Goal: Complete application form: Complete application form

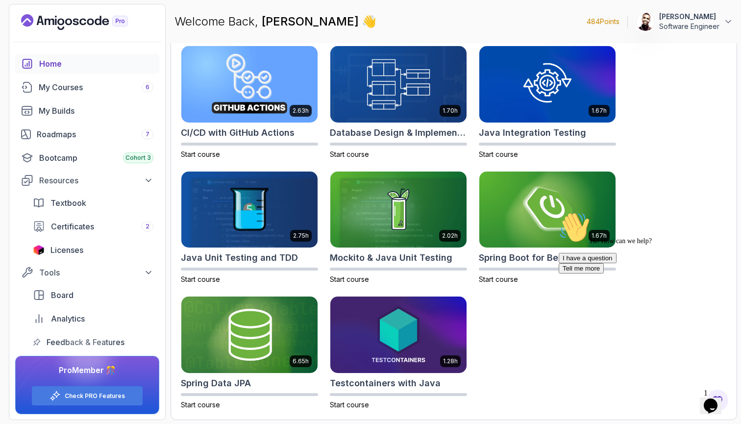
scroll to position [303, 0]
click at [97, 137] on div "Roadmaps 7" at bounding box center [95, 134] width 117 height 12
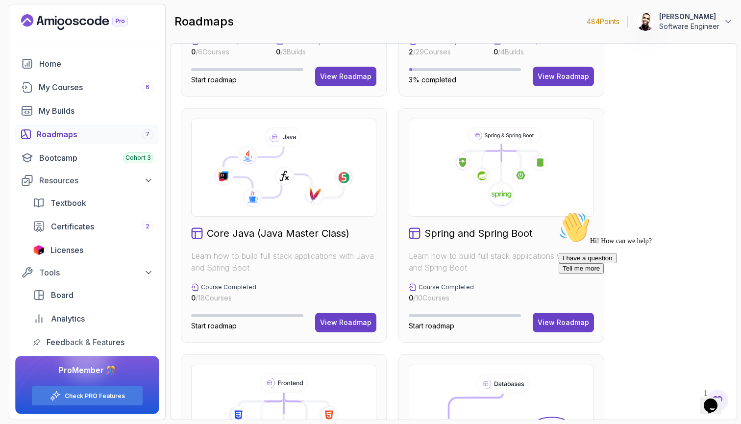
scroll to position [188, 0]
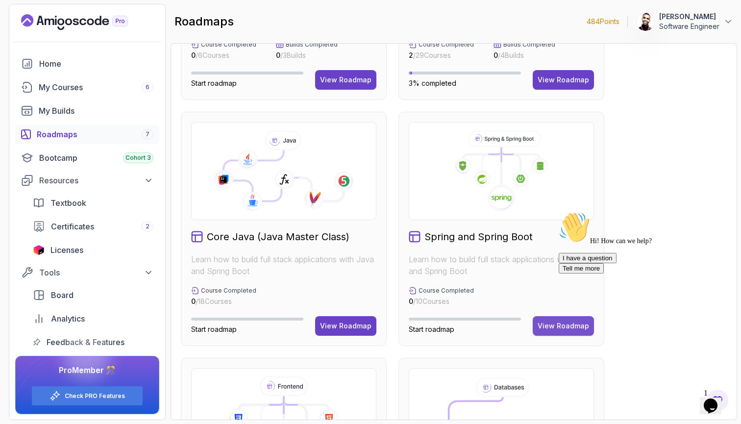
click at [546, 327] on div "View Roadmap" at bounding box center [563, 326] width 51 height 10
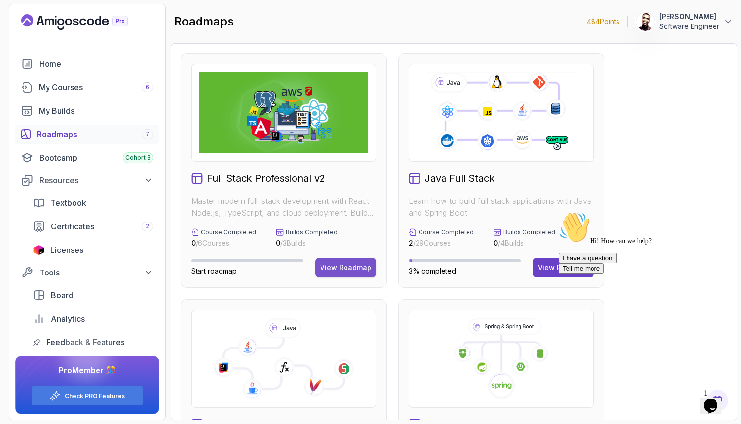
click at [364, 262] on button "View Roadmap" at bounding box center [345, 268] width 61 height 20
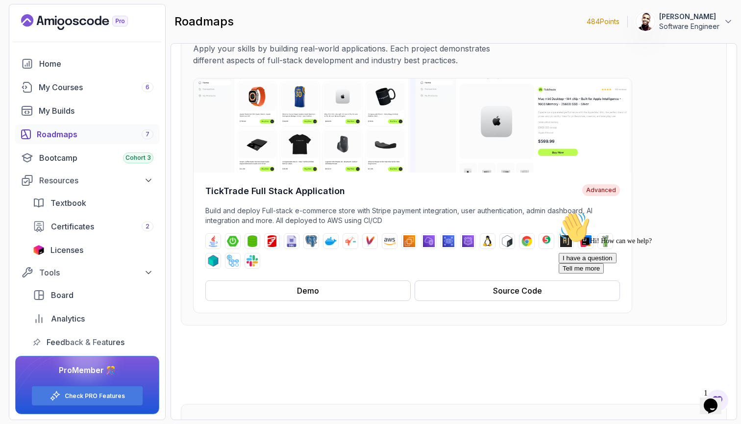
scroll to position [70, 0]
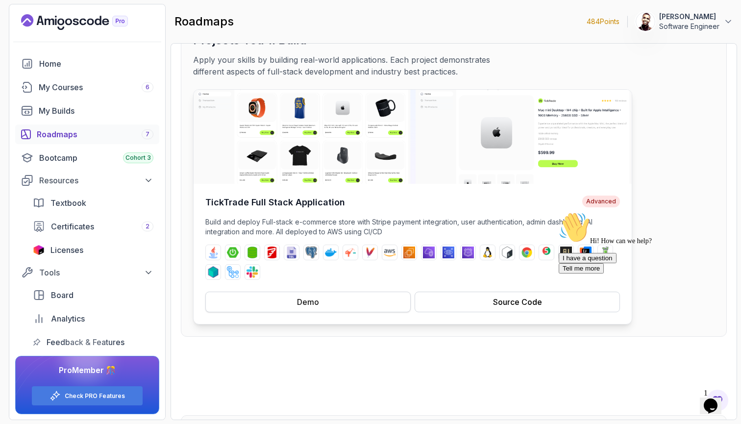
click at [331, 305] on button "Demo" at bounding box center [307, 302] width 205 height 21
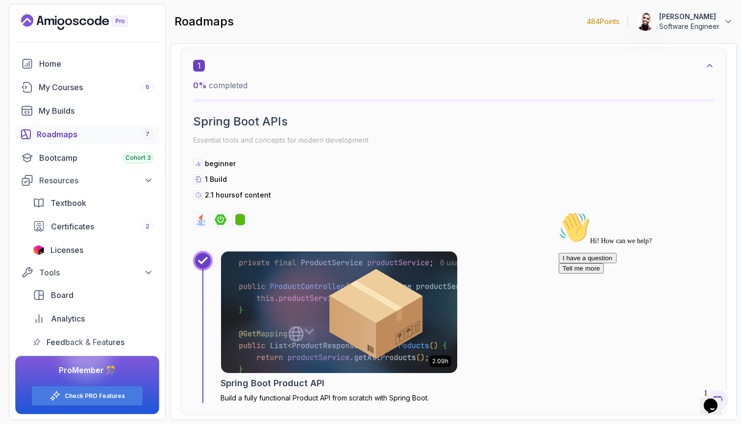
scroll to position [600, 0]
click at [89, 157] on div "Bootcamp Cohort 3" at bounding box center [96, 158] width 114 height 12
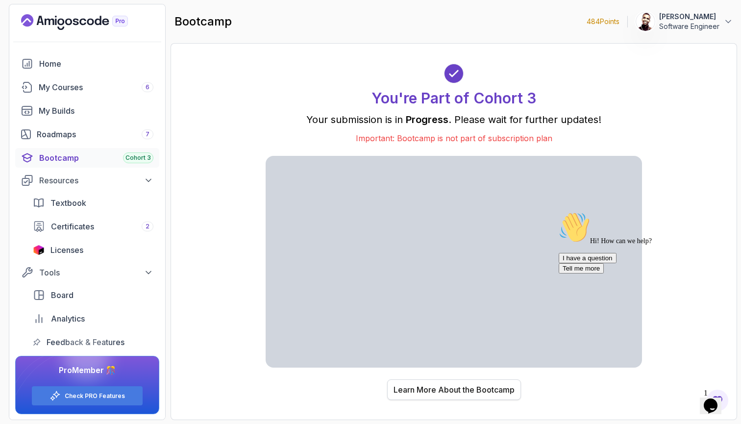
click at [432, 387] on div "Learn More About the Bootcamp" at bounding box center [454, 390] width 121 height 12
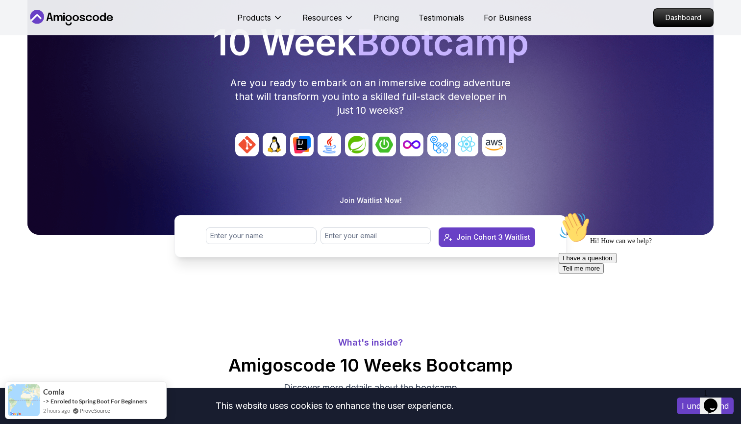
scroll to position [97, 0]
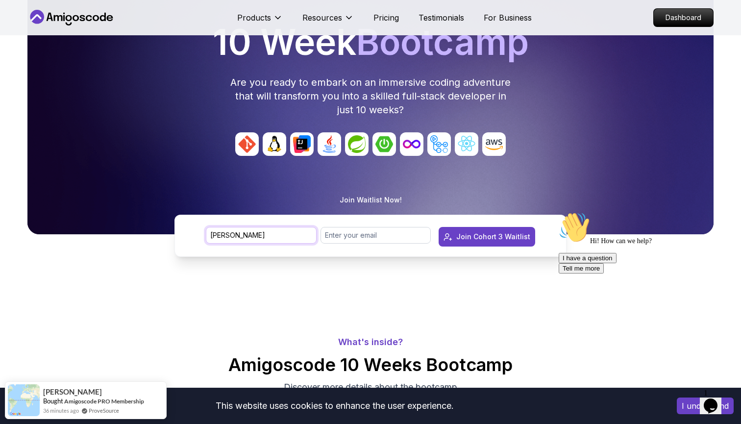
type input "[PERSON_NAME]"
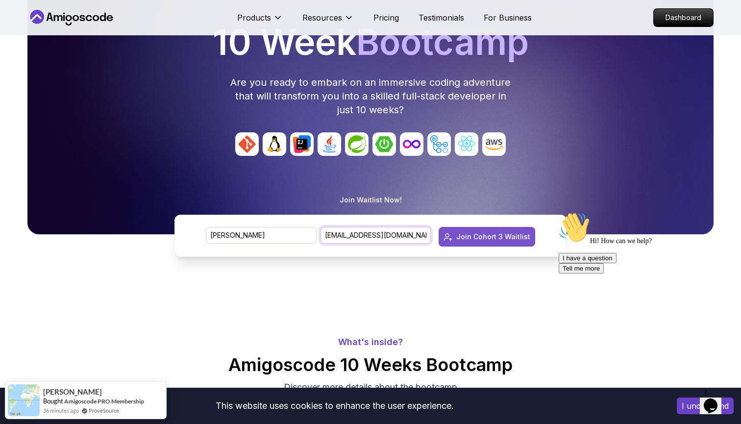
type input "ktnyandoch@gmail.com"
click at [466, 234] on div "Join Cohort 3 Waitlist" at bounding box center [493, 237] width 74 height 10
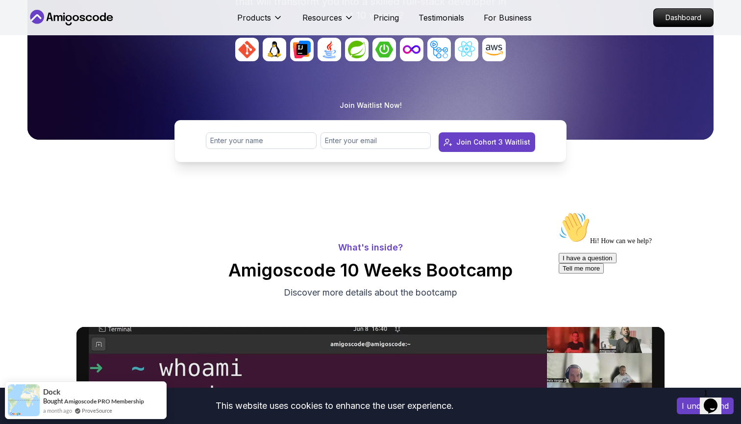
scroll to position [193, 0]
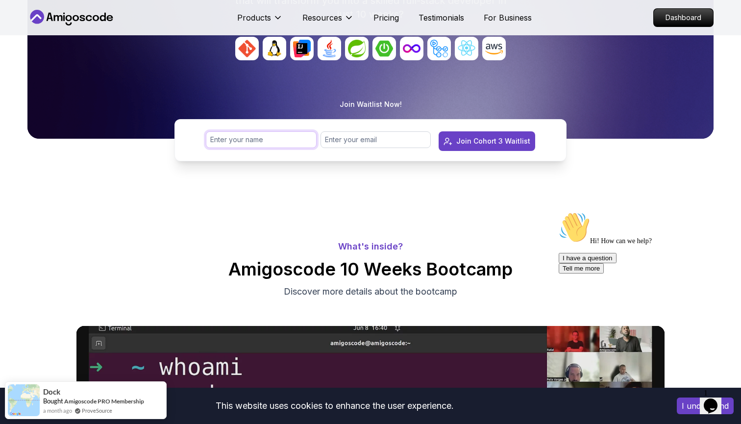
click at [291, 140] on input "text" at bounding box center [261, 139] width 111 height 17
type input "Kapadokia Titus"
click at [409, 140] on input "email" at bounding box center [376, 139] width 111 height 17
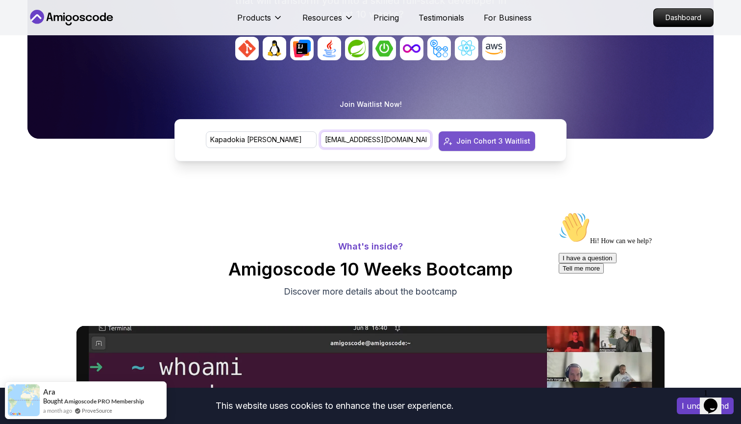
type input "ktnyandoch@gmail.com"
click at [493, 135] on button "Join Cohort 3 Waitlist" at bounding box center [487, 141] width 97 height 20
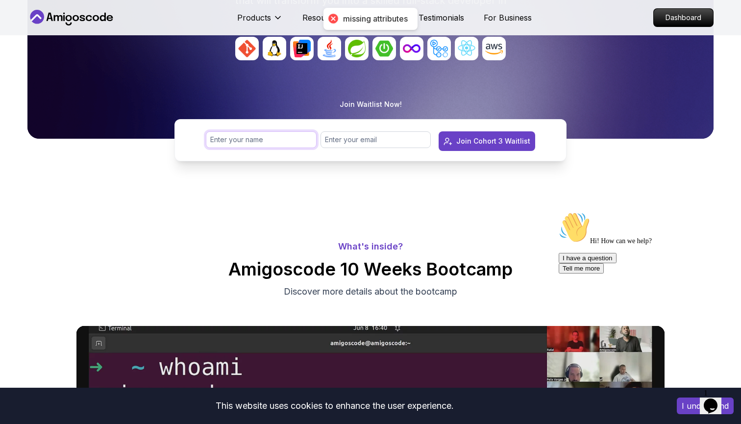
click at [271, 136] on input "text" at bounding box center [261, 139] width 111 height 17
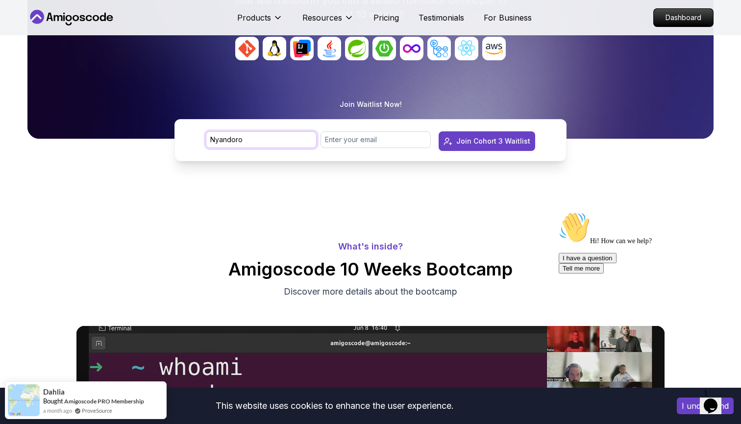
type input "Nyandoro"
click at [367, 144] on input "email" at bounding box center [376, 139] width 111 height 17
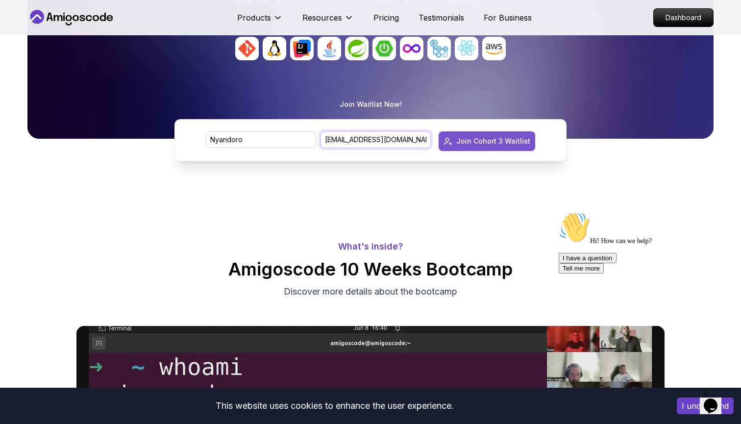
type input "ktnyandoch@gmail.com"
click at [495, 135] on button "Join Cohort 3 Waitlist" at bounding box center [487, 141] width 97 height 20
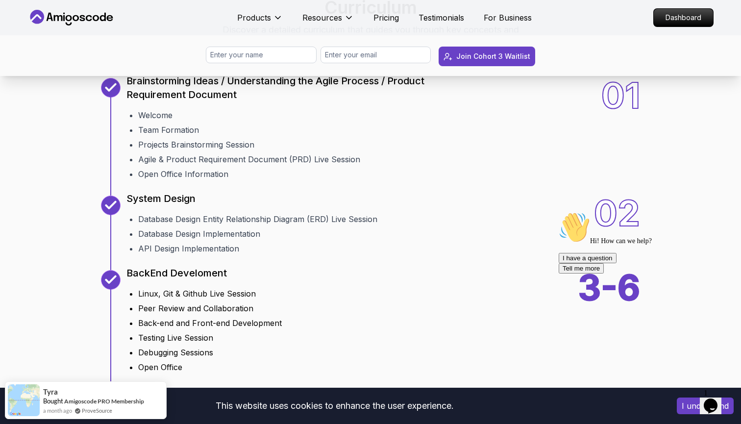
scroll to position [1079, 0]
